Goal: Check status: Check status

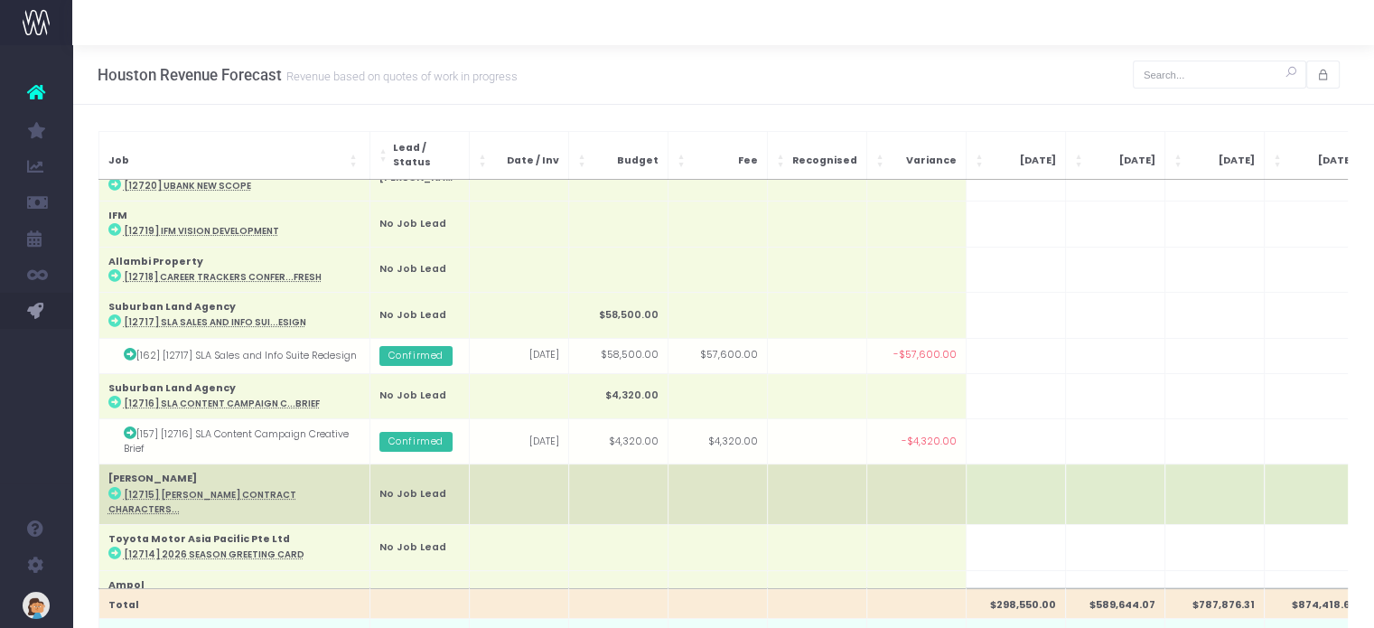
scroll to position [374, 0]
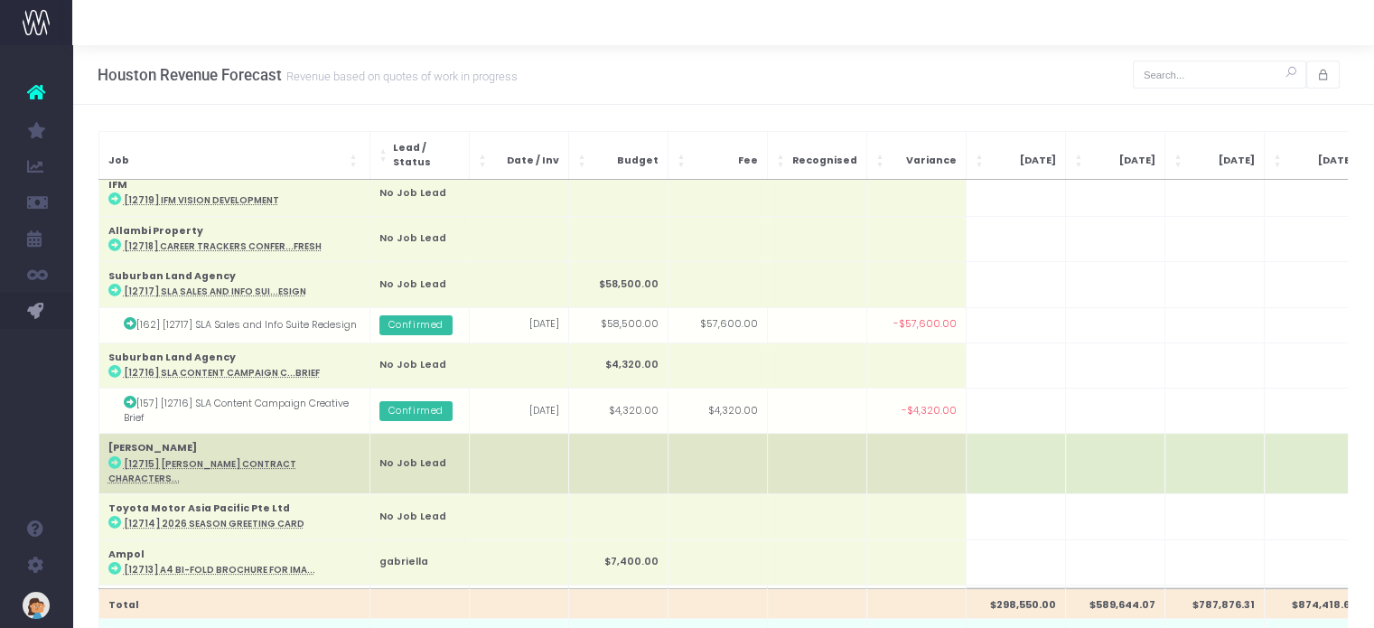
click at [222, 458] on abbr "[12715] [PERSON_NAME] Contract Characters..." at bounding box center [202, 471] width 188 height 26
click at [218, 458] on abbr "[12715] [PERSON_NAME] Contract Characters..." at bounding box center [202, 471] width 188 height 26
click at [220, 458] on abbr "[12715] [PERSON_NAME] Contract Characters..." at bounding box center [202, 471] width 188 height 26
click at [111, 456] on icon at bounding box center [114, 462] width 13 height 13
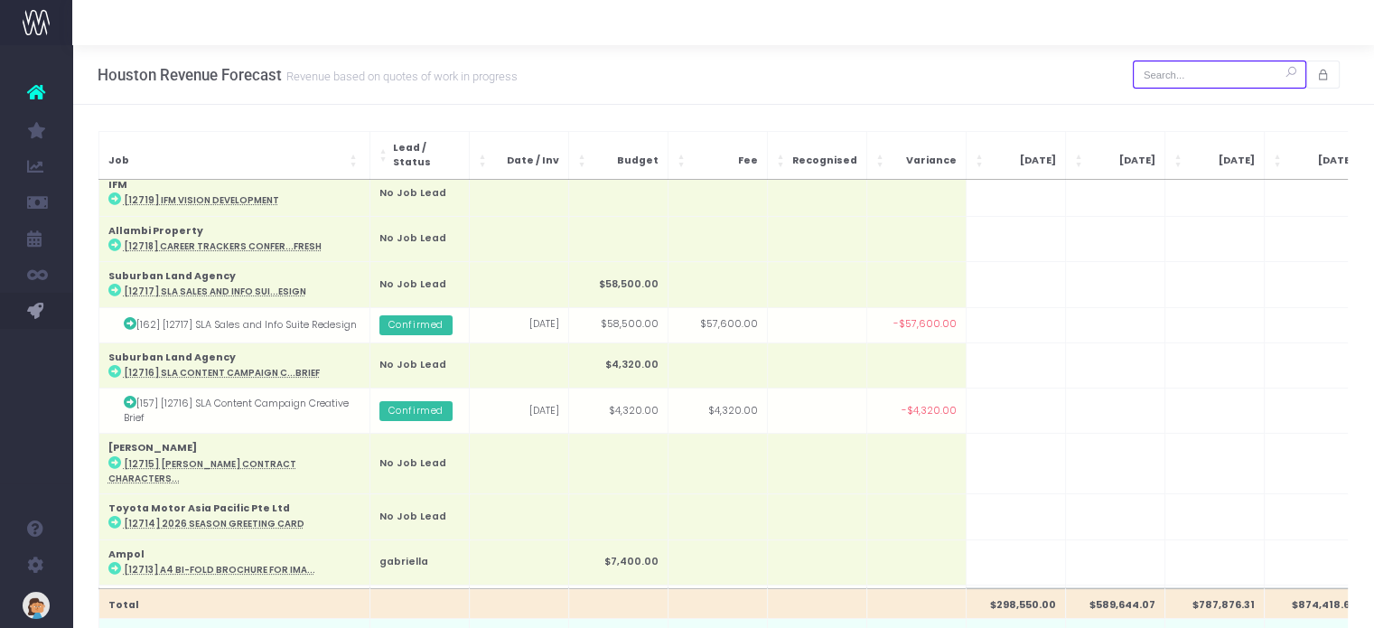
click at [1186, 76] on input "text" at bounding box center [1219, 75] width 173 height 28
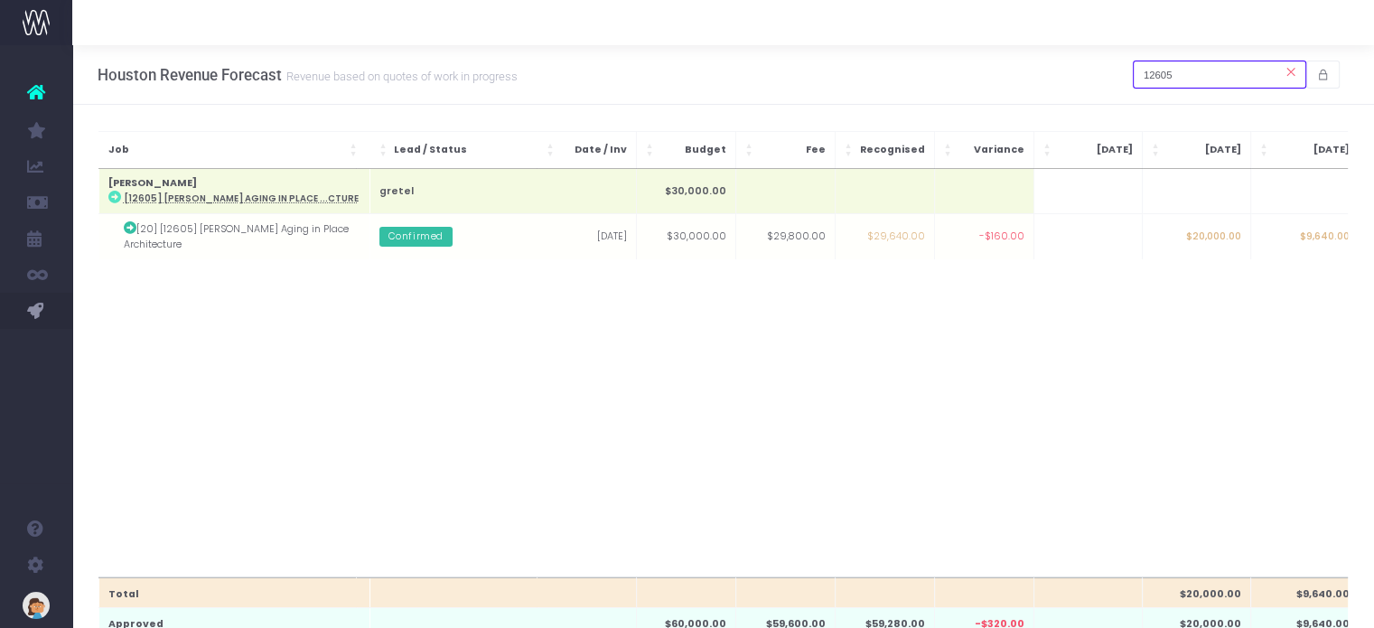
scroll to position [0, 0]
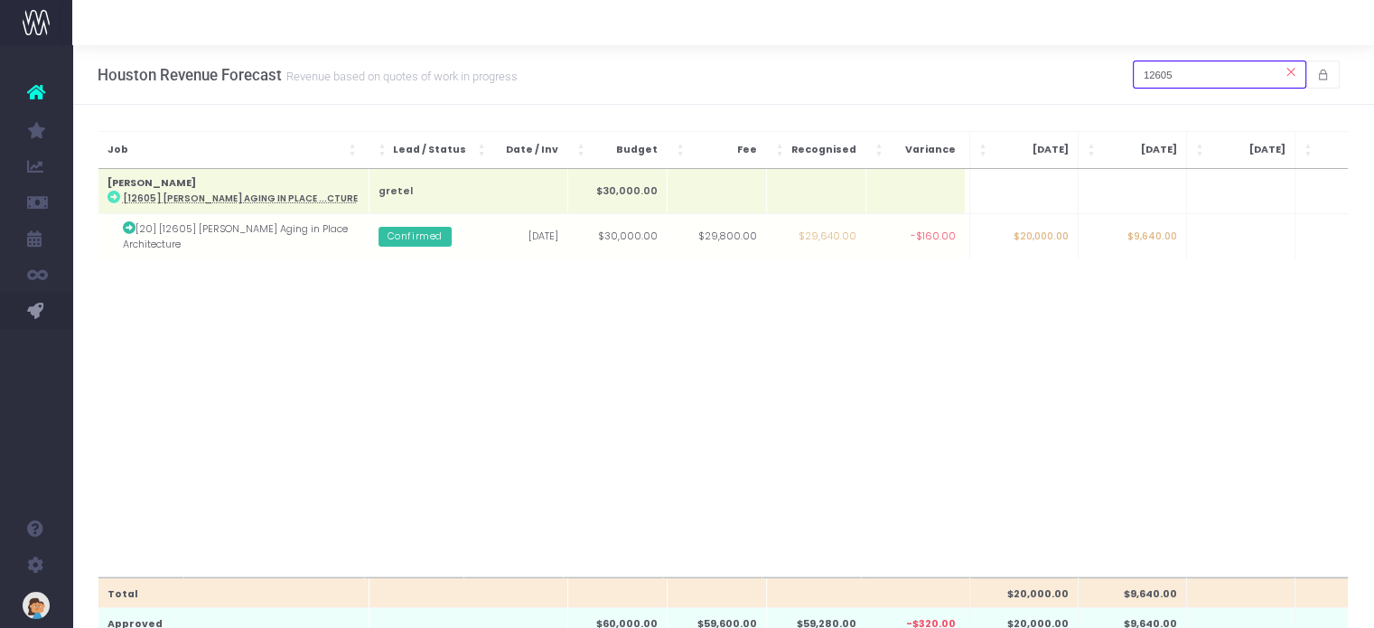
type input "12605"
click at [1220, 238] on td at bounding box center [1240, 236] width 108 height 45
type input "9640"
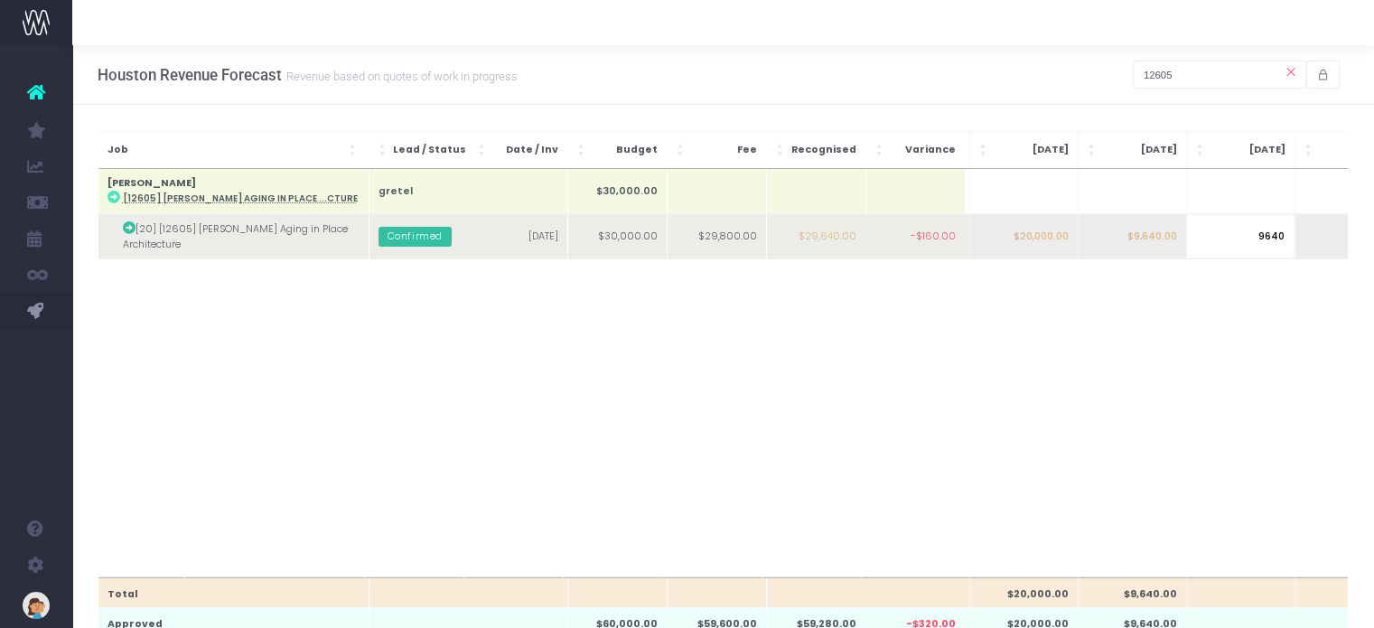
click at [1147, 232] on body "Oh my... this is bad. [PERSON_NAME] wasn't able to load this page. Please conta…" at bounding box center [687, 314] width 1374 height 628
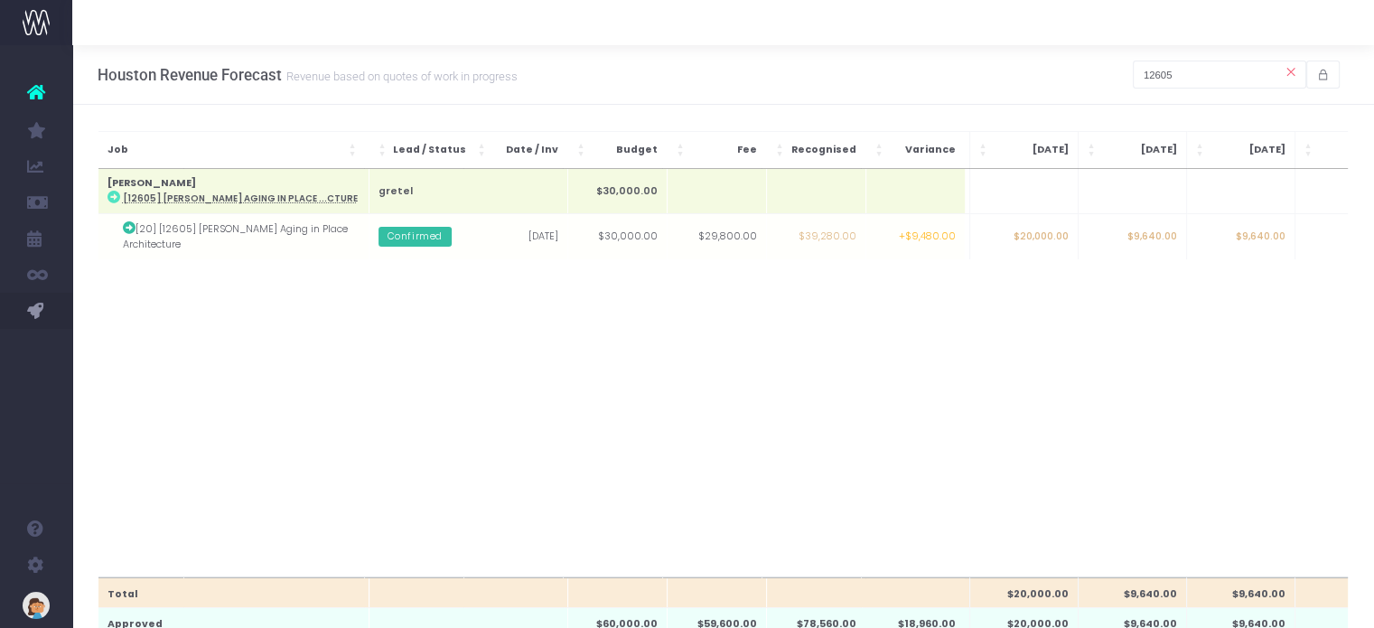
click at [1147, 232] on td "$9,640.00" at bounding box center [1132, 236] width 108 height 45
type input "9640"
click at [1125, 305] on body "Oh my... this is bad. [PERSON_NAME] wasn't able to load this page. Please conta…" at bounding box center [687, 314] width 1374 height 628
drag, startPoint x: 1204, startPoint y: 68, endPoint x: 1102, endPoint y: 70, distance: 102.1
click at [1102, 70] on div "Houston Revenue Forecast Revenue based on quotes of work in progress 12605" at bounding box center [723, 75] width 1302 height 60
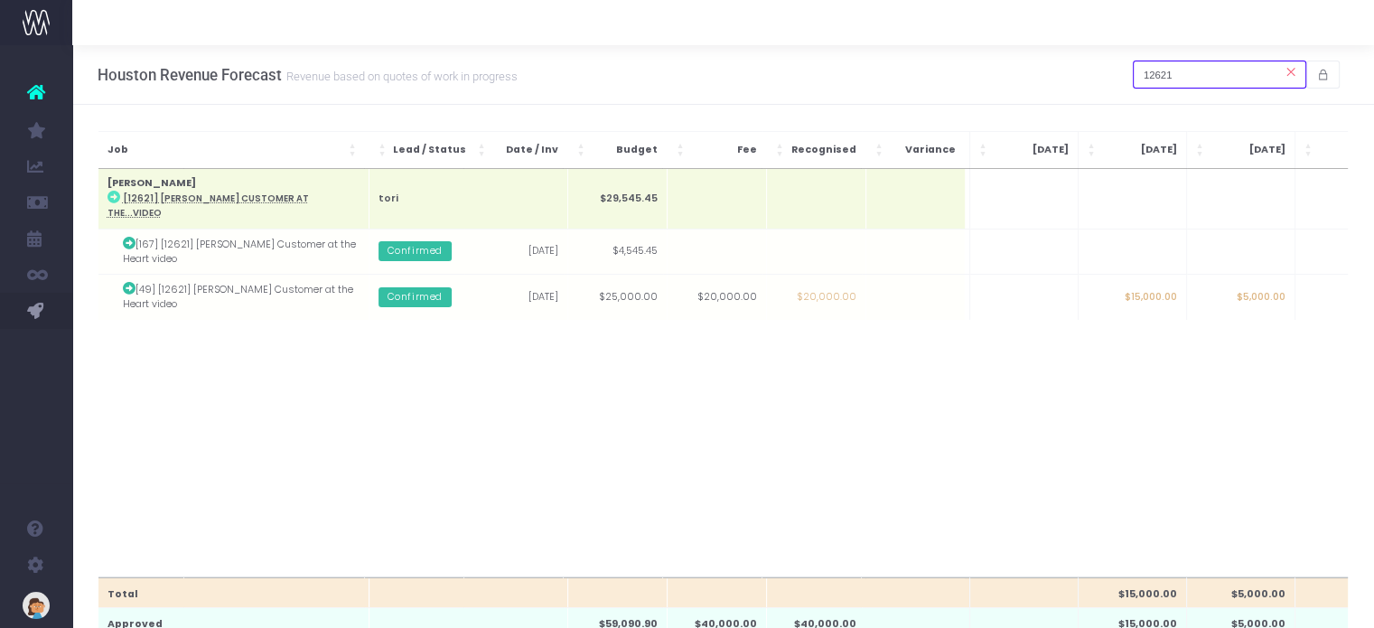
type input "12621"
